Goal: Task Accomplishment & Management: Manage account settings

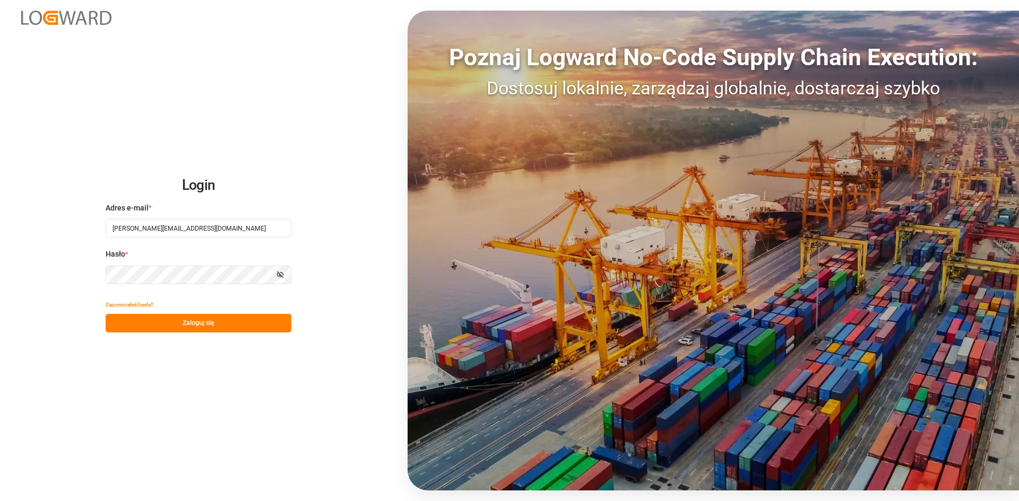
drag, startPoint x: 262, startPoint y: 231, endPoint x: 43, endPoint y: 210, distance: 219.6
click at [43, 210] on div "Login Adres e-mail * jakub.klimarczyk@everest-transport.pl Hasło * Pokaż hasło …" at bounding box center [509, 250] width 1019 height 501
paste input "michal.lewandowski"
type input "[PERSON_NAME][EMAIL_ADDRESS][DOMAIN_NAME]"
click at [0, 277] on div "Login Adres e-mail * michal.lewandowski@everest-transport.pl Hasło * Pokaż hasł…" at bounding box center [509, 250] width 1019 height 501
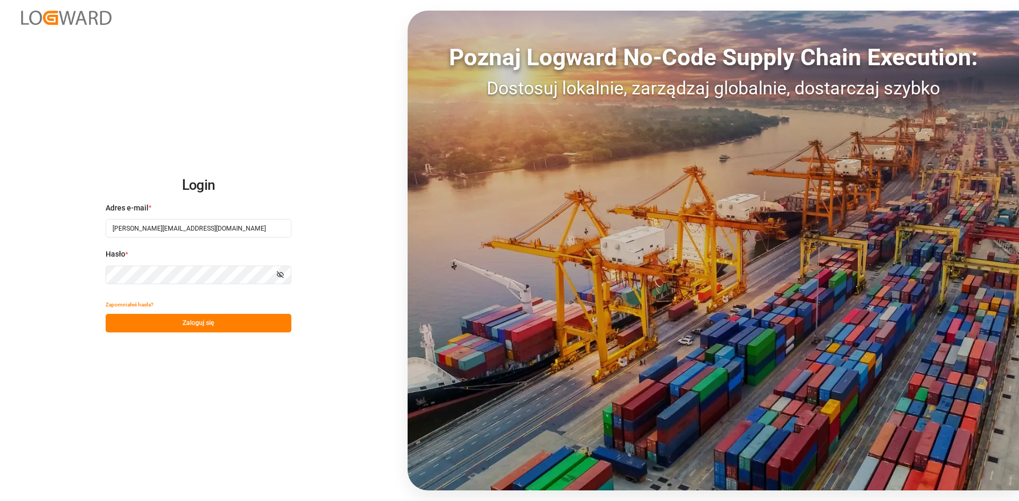
click at [133, 321] on button "Zaloguj się" at bounding box center [199, 323] width 186 height 19
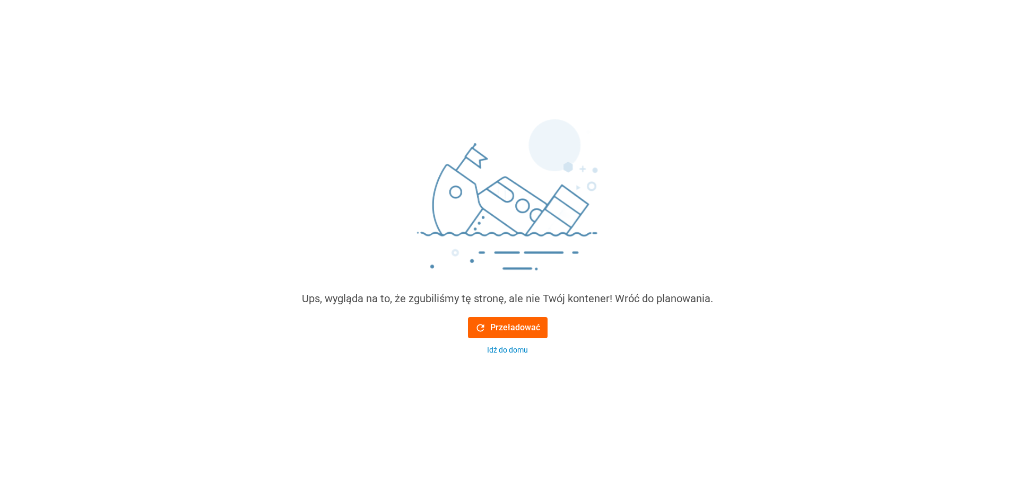
click at [519, 323] on font "Przeładować" at bounding box center [515, 328] width 50 height 10
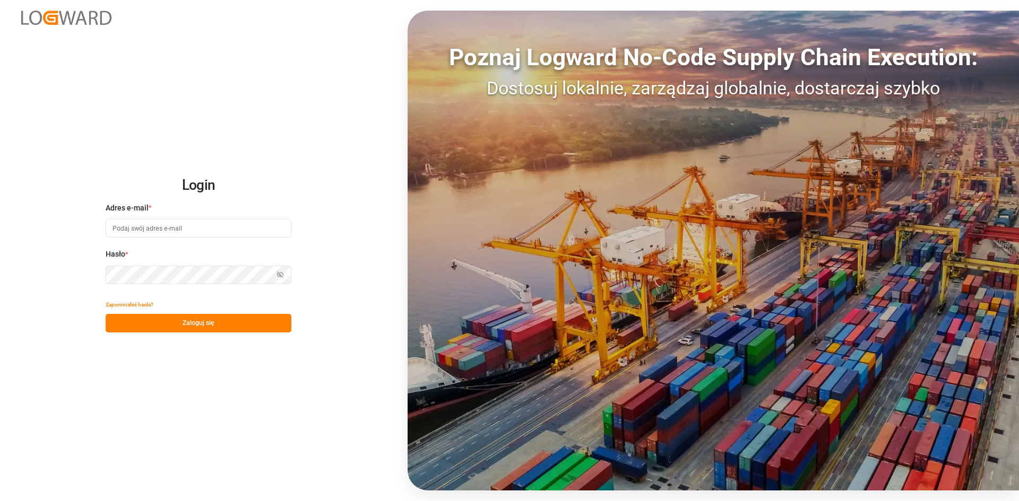
type input "[PERSON_NAME][EMAIL_ADDRESS][PERSON_NAME][DOMAIN_NAME]"
drag, startPoint x: 114, startPoint y: 372, endPoint x: 131, endPoint y: 349, distance: 28.6
click at [114, 372] on div "Login Adres e-mail * michal.lewandowski@everest-transport.pl Hasło * Pokaż hasł…" at bounding box center [509, 250] width 1019 height 501
click at [150, 327] on button "Zaloguj się" at bounding box center [199, 323] width 186 height 19
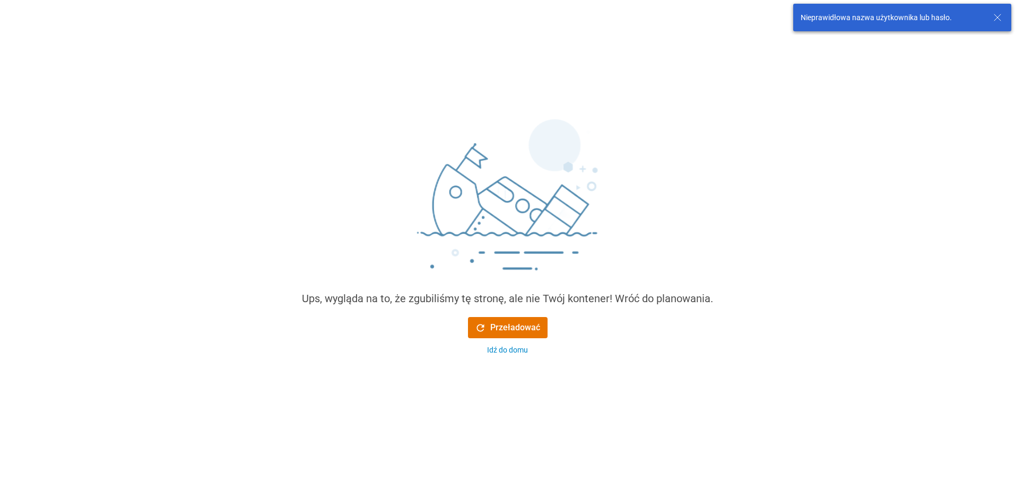
click at [925, 88] on div "Ups, wygląda na to, że zgubiliśmy tę stronę, ale nie Twój kontener! Wróć do pla…" at bounding box center [507, 222] width 1015 height 285
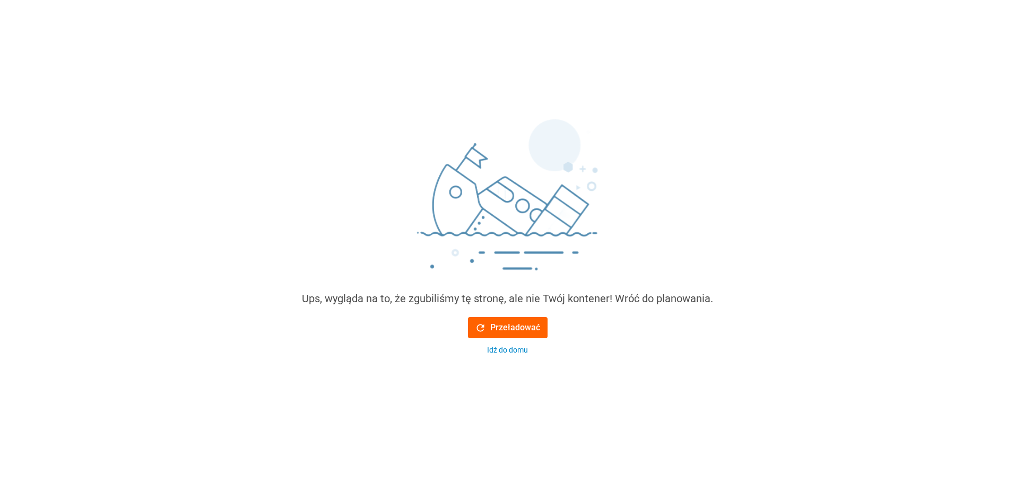
click at [515, 324] on font "Przeładować" at bounding box center [515, 328] width 50 height 10
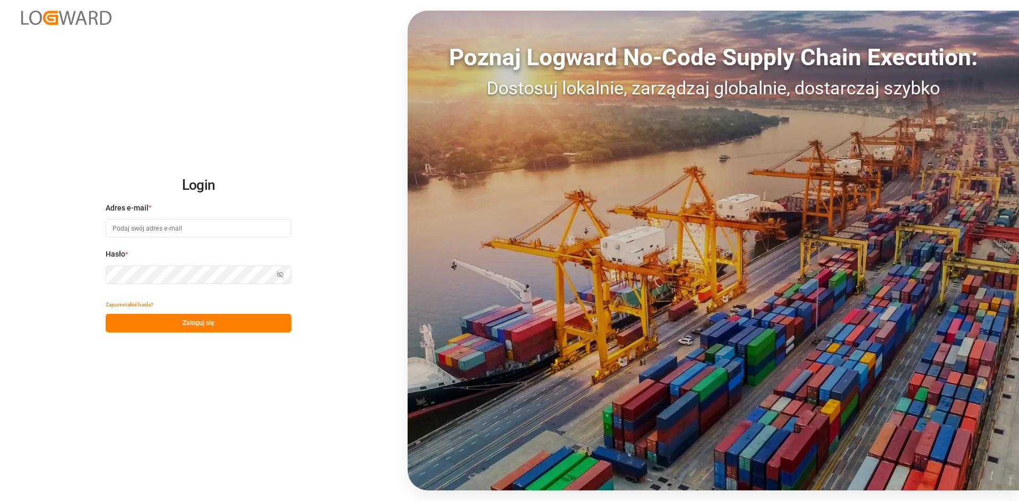
type input "[PERSON_NAME][EMAIL_ADDRESS][DOMAIN_NAME]"
click at [90, 274] on div "Login Adres e-mail * [PERSON_NAME][EMAIL_ADDRESS][DOMAIN_NAME] [PERSON_NAME] * …" at bounding box center [509, 250] width 1019 height 501
click at [131, 323] on button "Zaloguj się" at bounding box center [199, 323] width 186 height 19
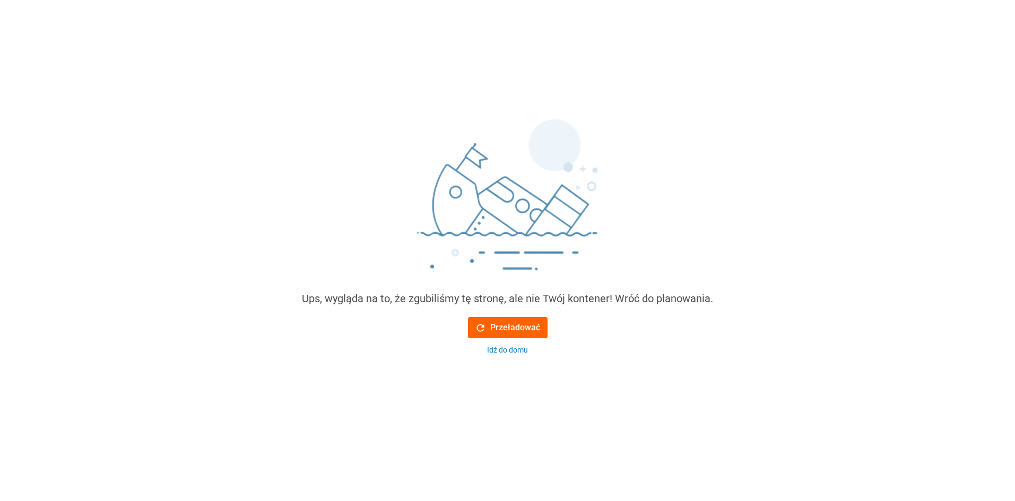
click at [500, 328] on font "Przeładować" at bounding box center [515, 328] width 50 height 10
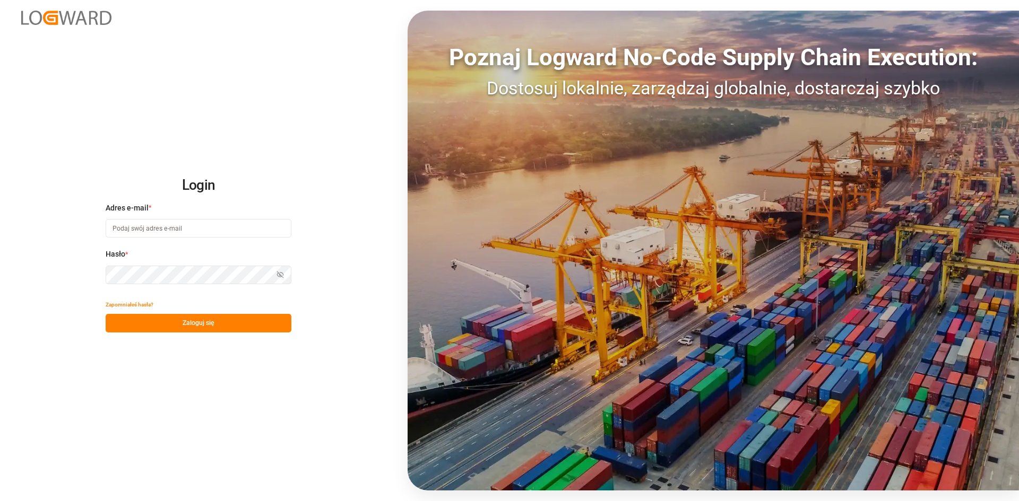
type input "[PERSON_NAME][EMAIL_ADDRESS][PERSON_NAME][DOMAIN_NAME]"
click at [175, 325] on button "Zaloguj się" at bounding box center [199, 323] width 186 height 19
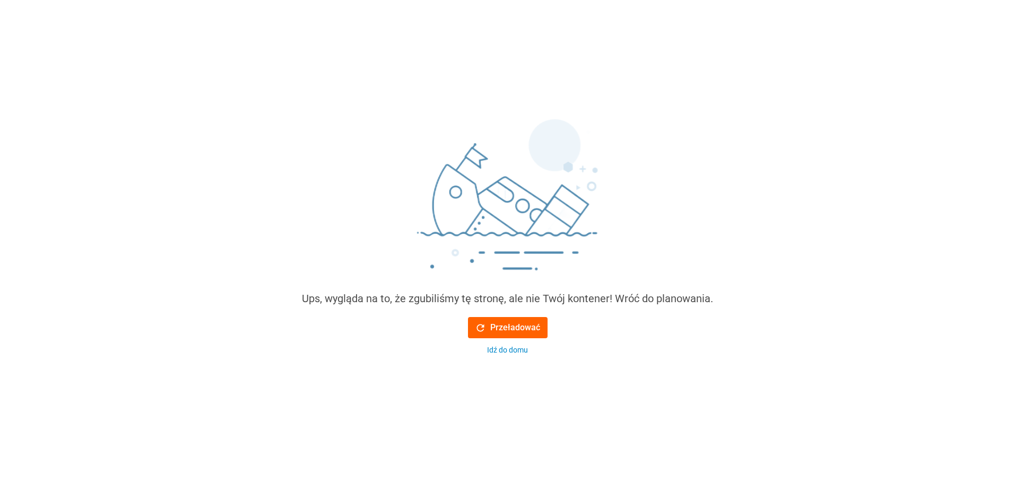
click at [520, 327] on font "Przeładować" at bounding box center [515, 328] width 50 height 10
click at [494, 326] on font "Przeładować" at bounding box center [515, 328] width 50 height 10
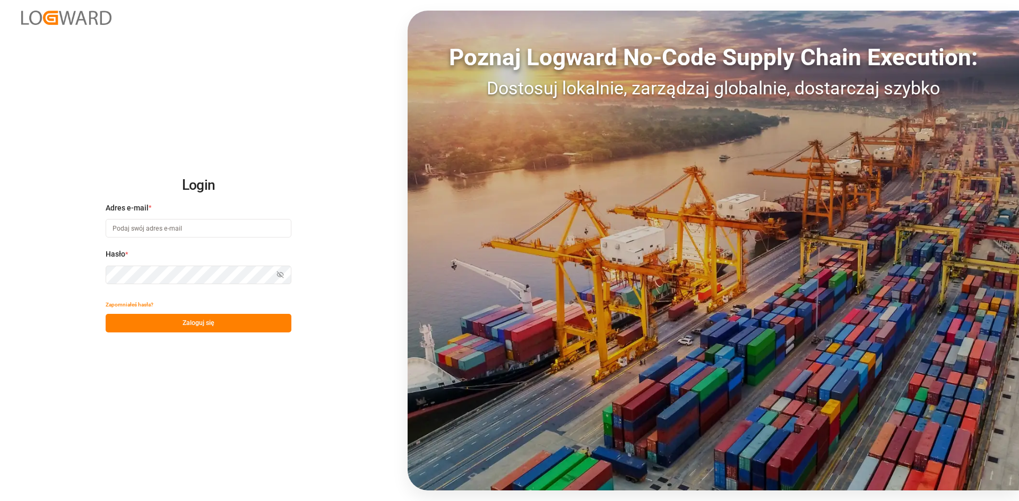
type input "[PERSON_NAME][EMAIL_ADDRESS][PERSON_NAME][DOMAIN_NAME]"
click at [171, 320] on button "Zaloguj się" at bounding box center [199, 323] width 186 height 19
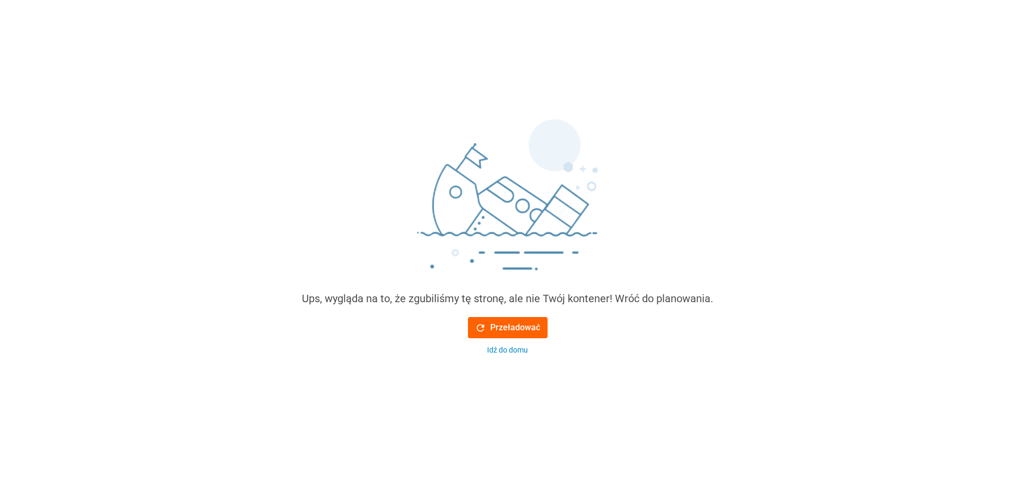
click at [493, 325] on font "Przeładować" at bounding box center [515, 328] width 50 height 10
